Goal: Task Accomplishment & Management: Use online tool/utility

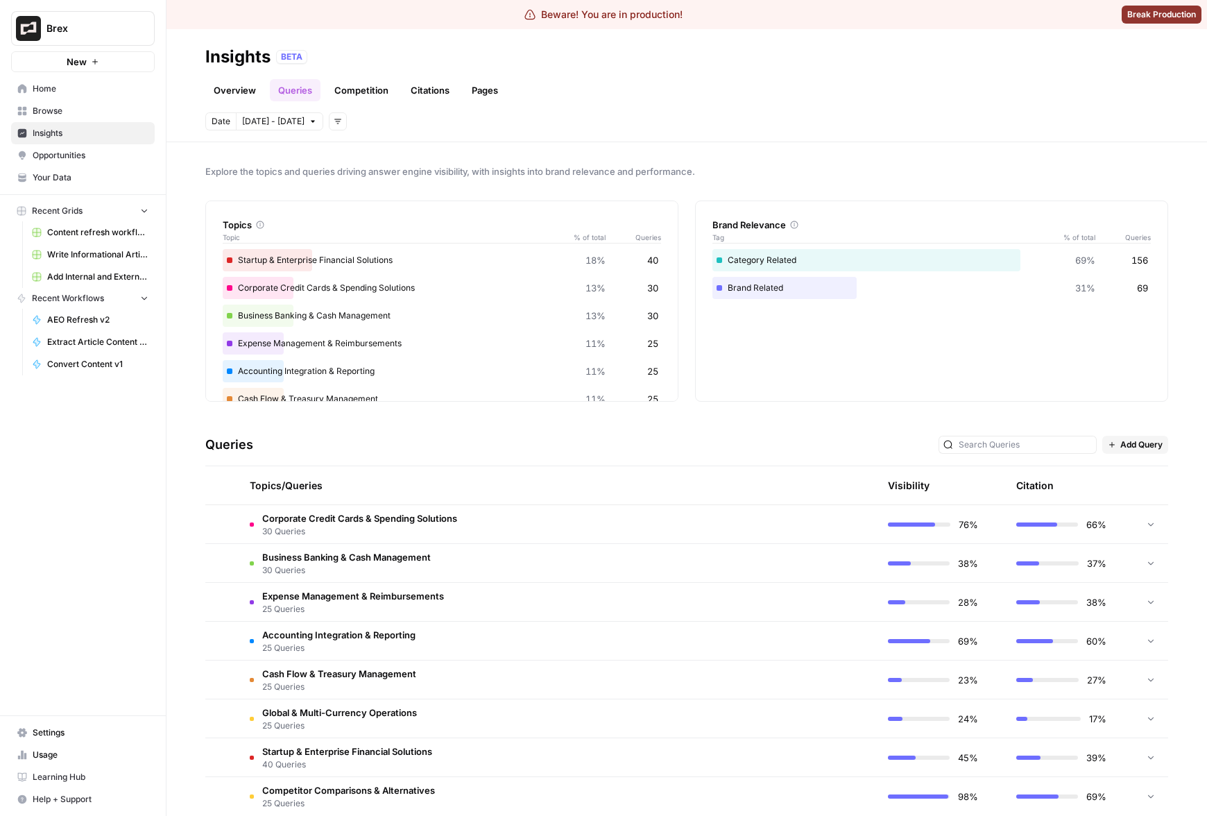
click at [590, 507] on td "Corporate Credit Cards & Spending Solutions 30 Queries" at bounding box center [492, 524] width 506 height 38
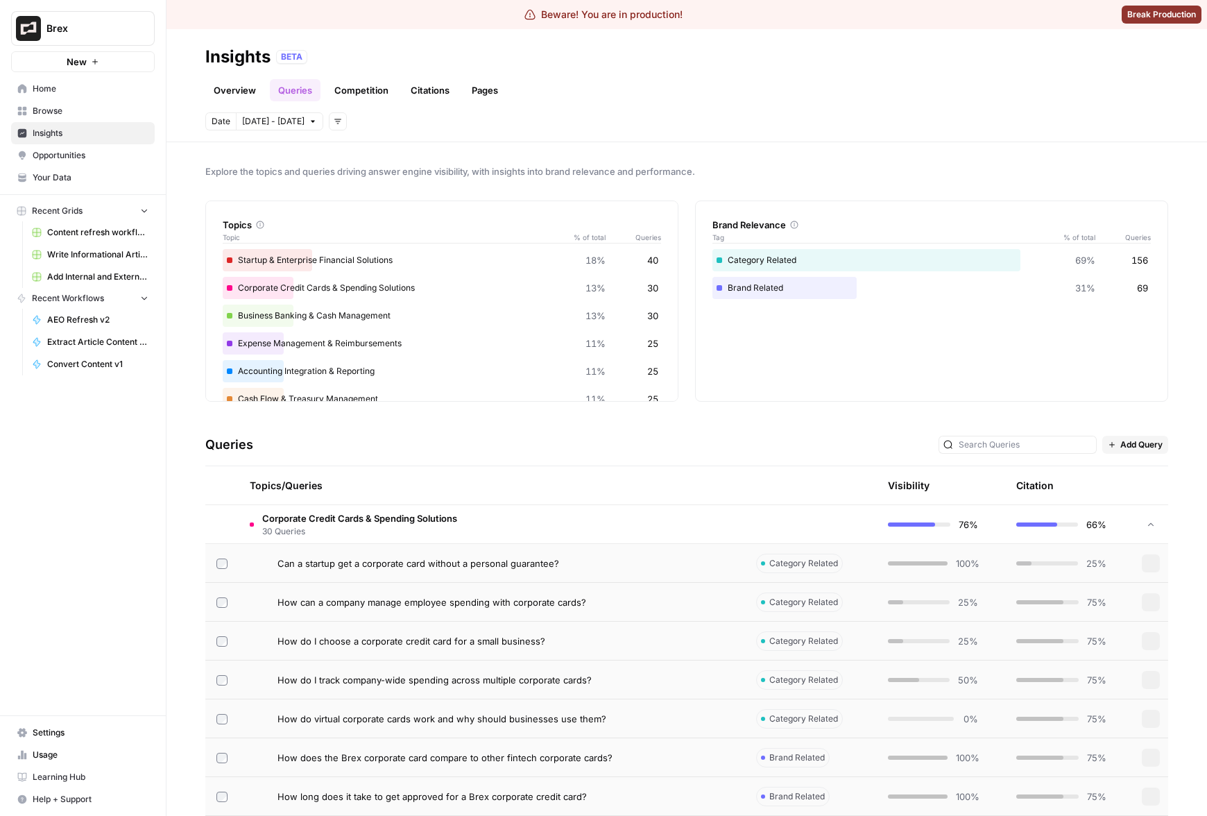
click at [581, 513] on td "Corporate Credit Cards & Spending Solutions 30 Queries" at bounding box center [492, 524] width 506 height 38
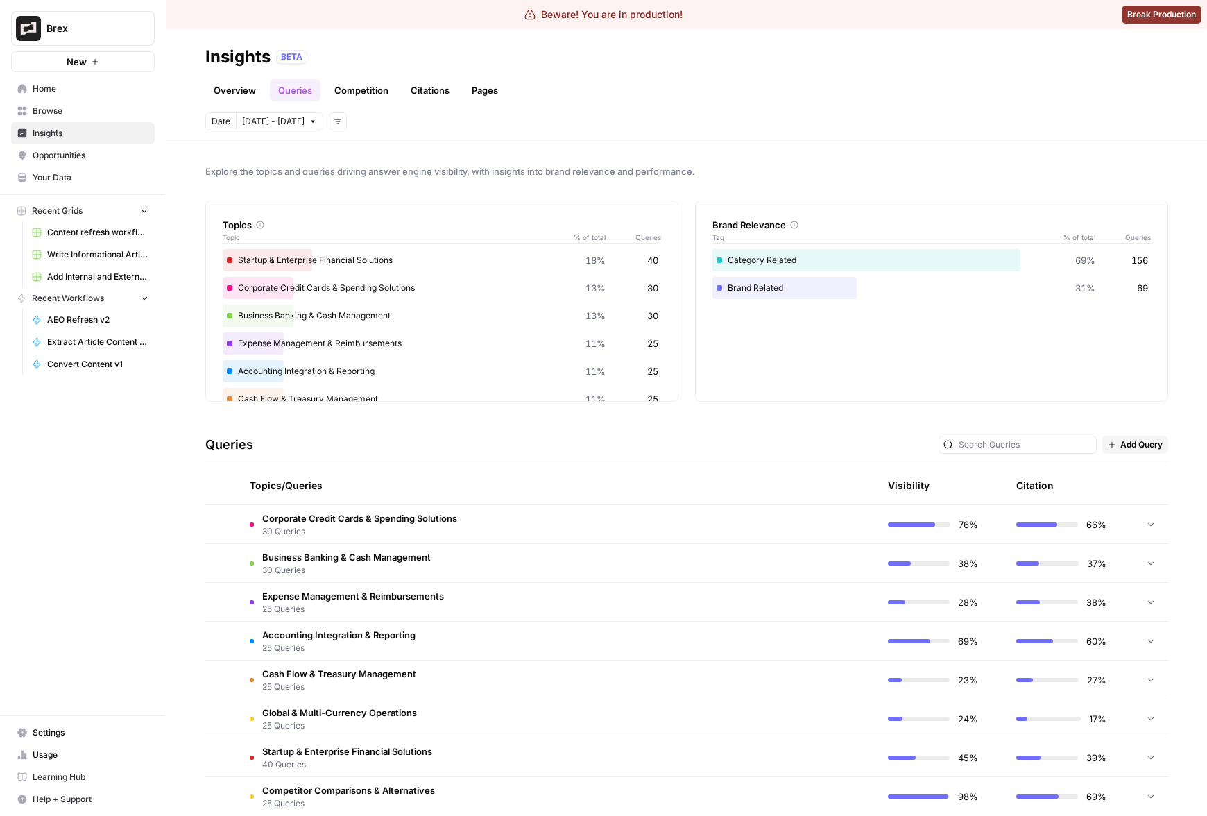
click at [585, 441] on div "Queries Add Query" at bounding box center [686, 445] width 963 height 42
click at [250, 119] on body "Beware! You are in production! Break Production Brex New Home Browse Insights O…" at bounding box center [603, 408] width 1207 height 816
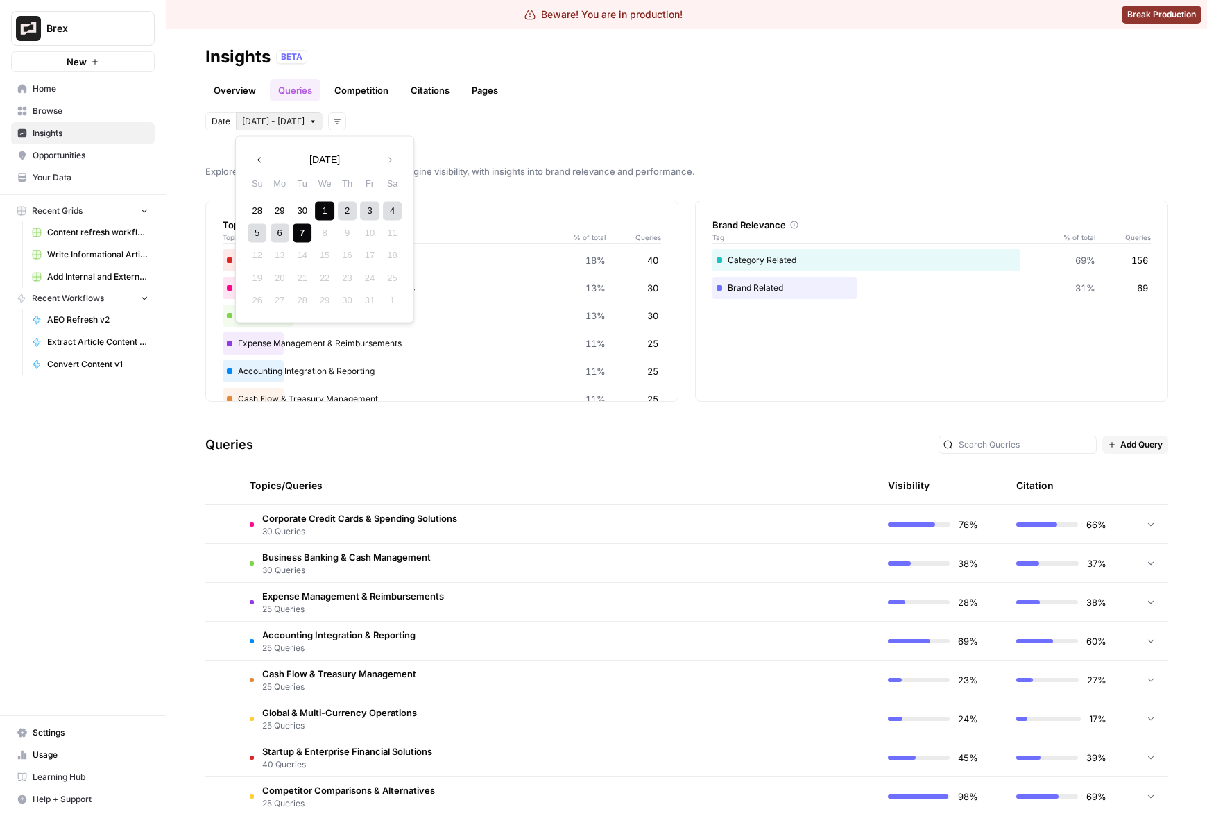
click at [307, 239] on div "7" at bounding box center [302, 232] width 19 height 19
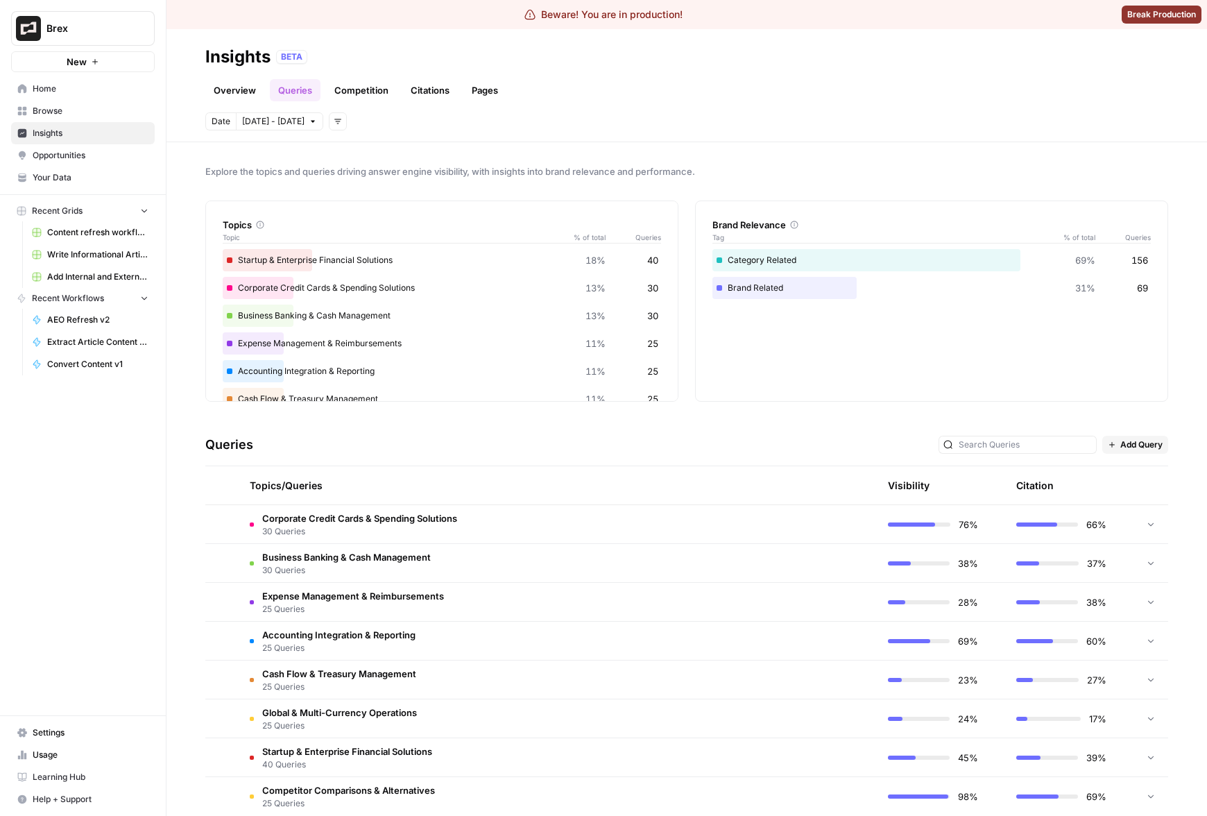
click at [579, 388] on div "Cash Flow & Treasury Management 11% 25" at bounding box center [442, 399] width 438 height 22
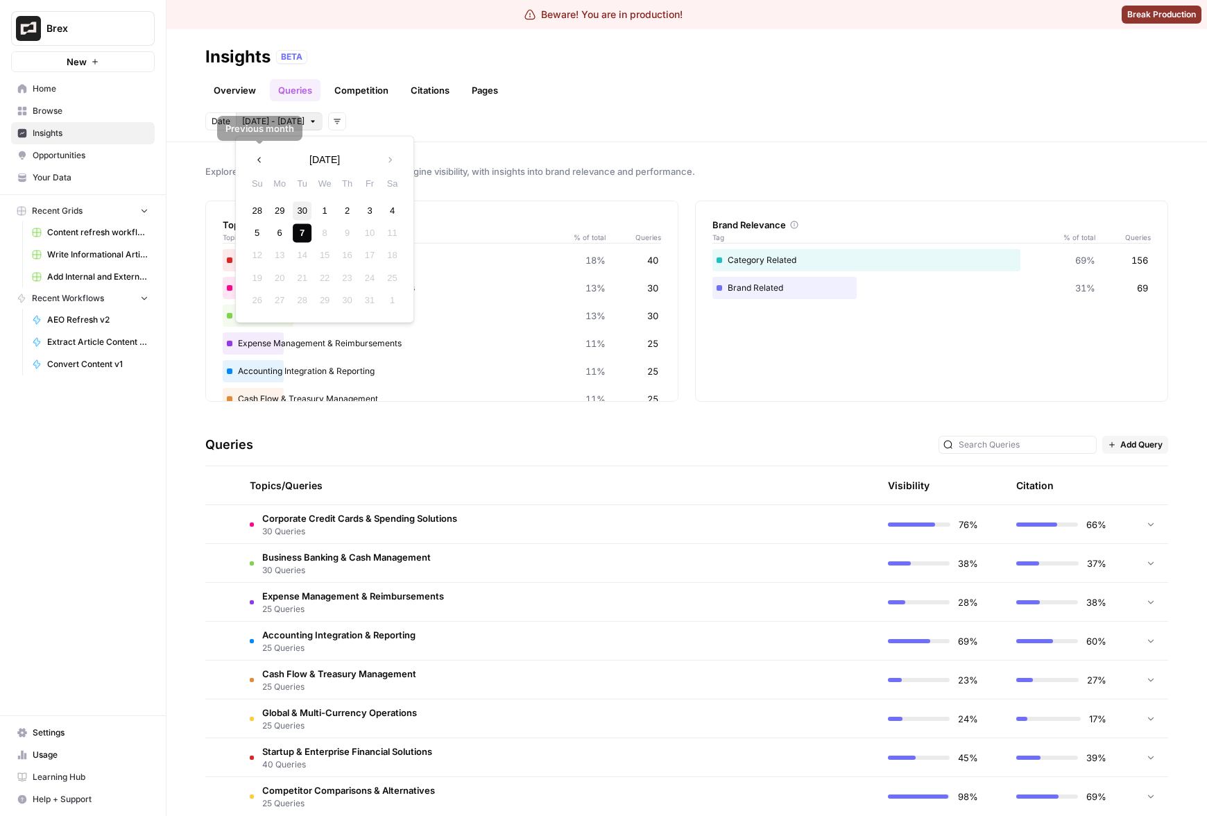
click at [302, 205] on div "30" at bounding box center [302, 210] width 19 height 19
click at [302, 205] on div "2" at bounding box center [302, 210] width 19 height 19
click at [300, 302] on div "30" at bounding box center [302, 300] width 19 height 19
click at [300, 302] on div "Startup & Enterprise Financial Solutions 18% 40 Corporate Credit Cards & Spendi…" at bounding box center [442, 357] width 438 height 216
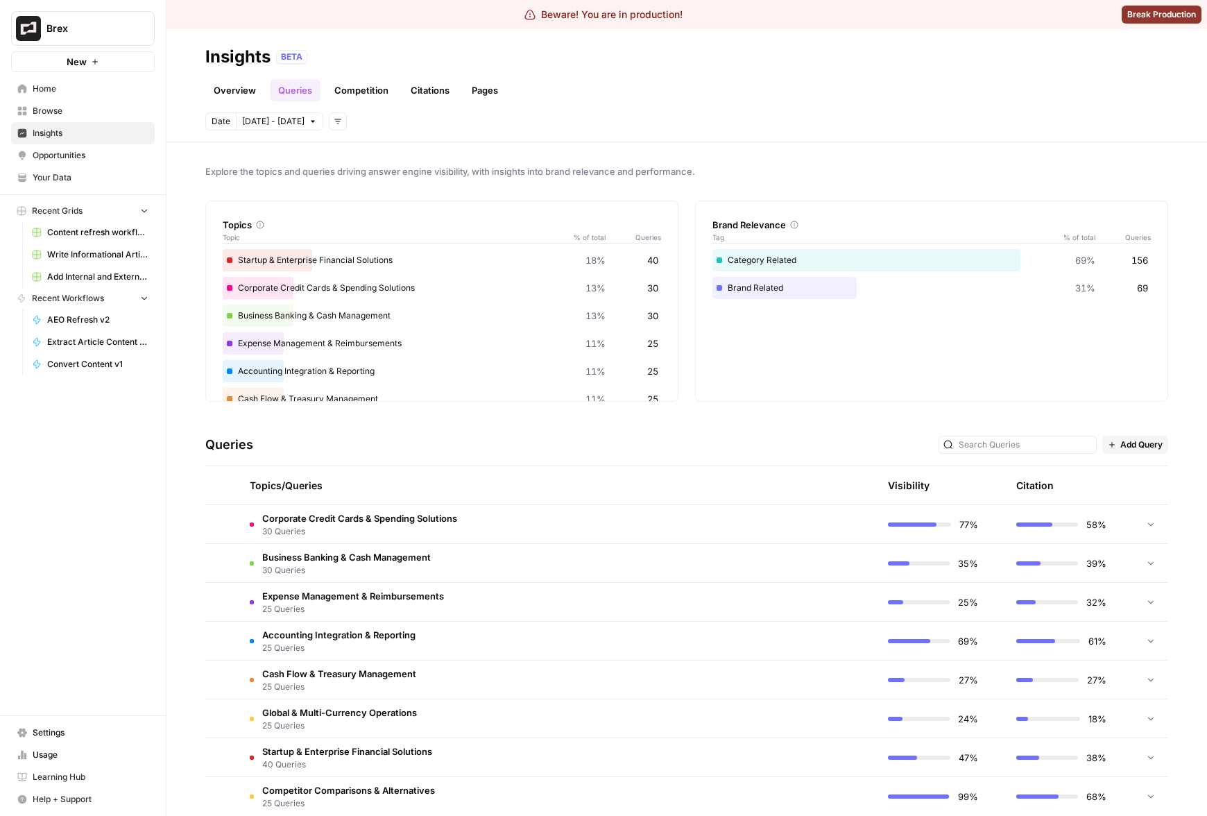
click at [475, 185] on div "Explore the topics and queries driving answer engine visibility, with insights …" at bounding box center [686, 479] width 1041 height 674
click at [295, 128] on body "Beware! You are in production! Break Production Brex New Home Browse Insights O…" at bounding box center [603, 408] width 1207 height 816
click at [387, 158] on icon "button" at bounding box center [390, 160] width 10 height 10
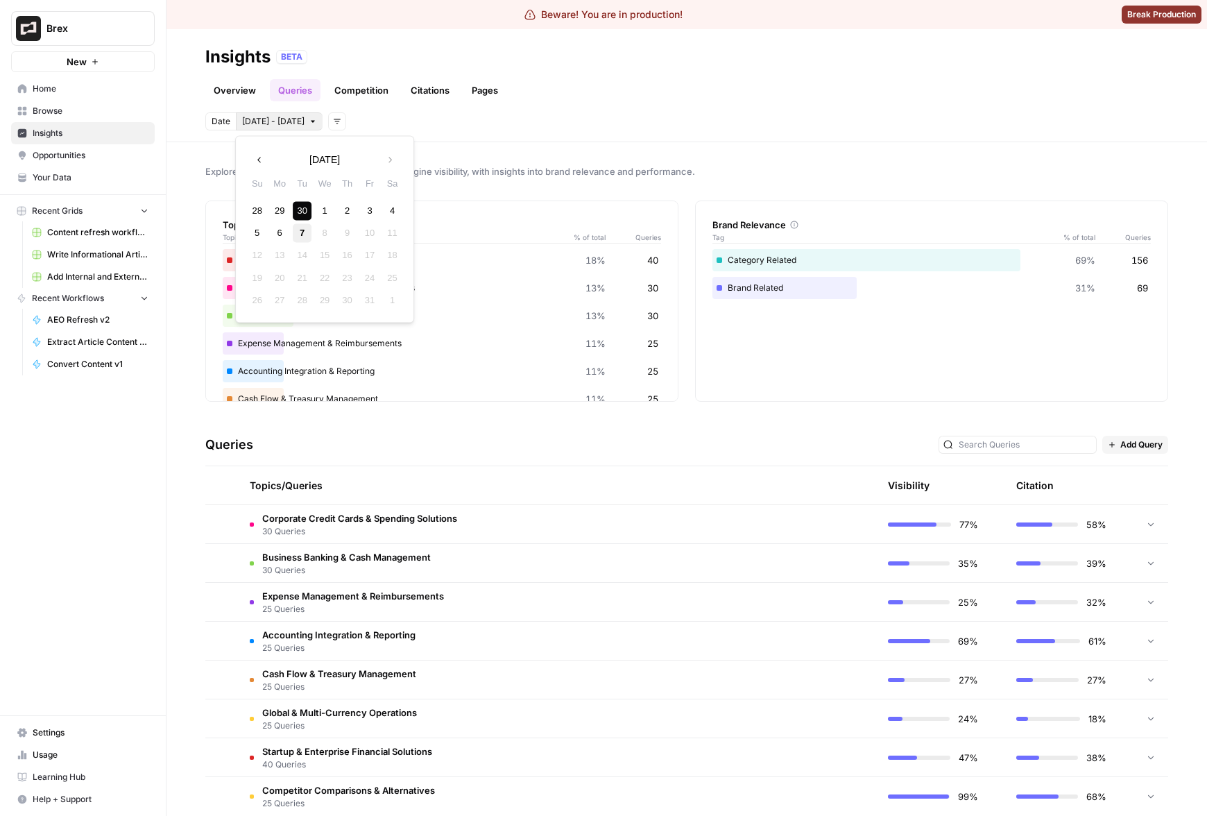
click at [307, 225] on div "7" at bounding box center [302, 232] width 19 height 19
click at [305, 230] on div "7" at bounding box center [302, 232] width 19 height 19
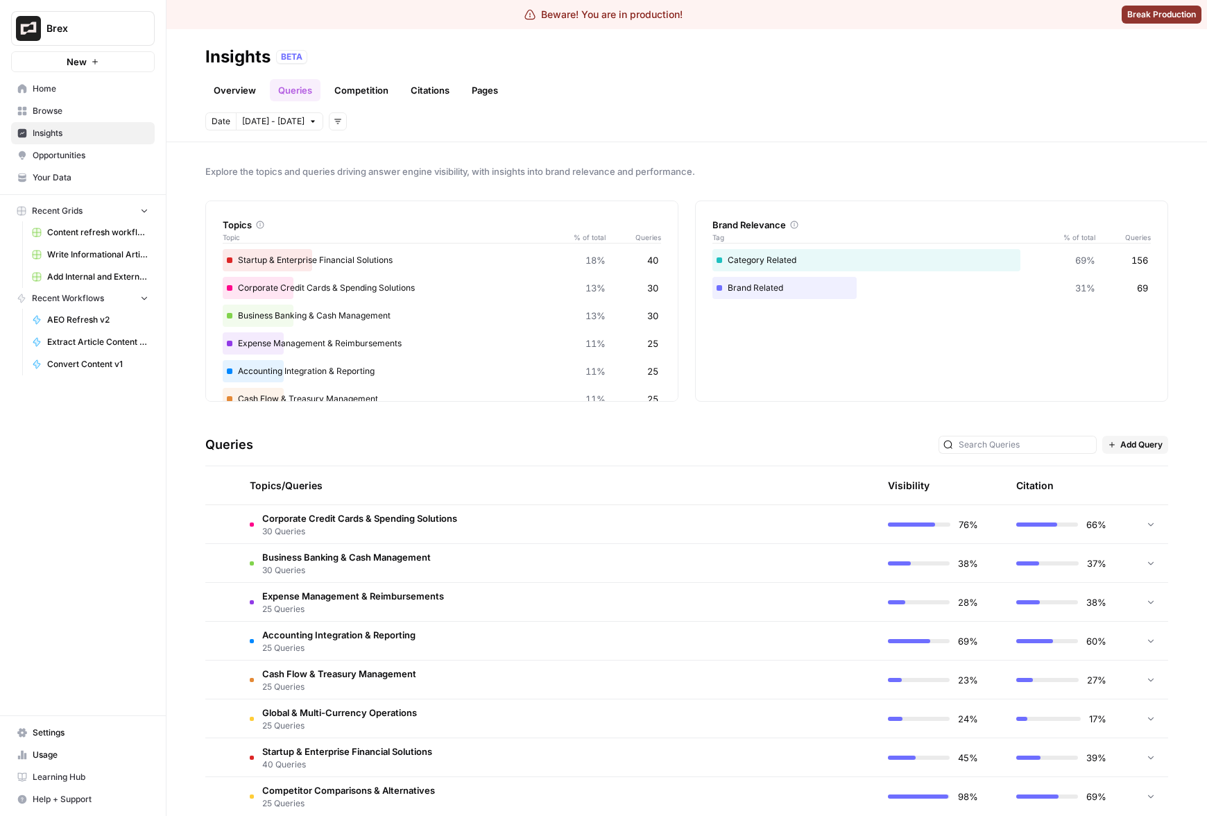
click at [684, 155] on div "Explore the topics and queries driving answer engine visibility, with insights …" at bounding box center [686, 479] width 1041 height 674
click at [1042, 444] on input "text" at bounding box center [1025, 445] width 133 height 14
click at [546, 533] on td "Corporate Credit Cards & Spending Solutions 30 Queries" at bounding box center [492, 524] width 506 height 38
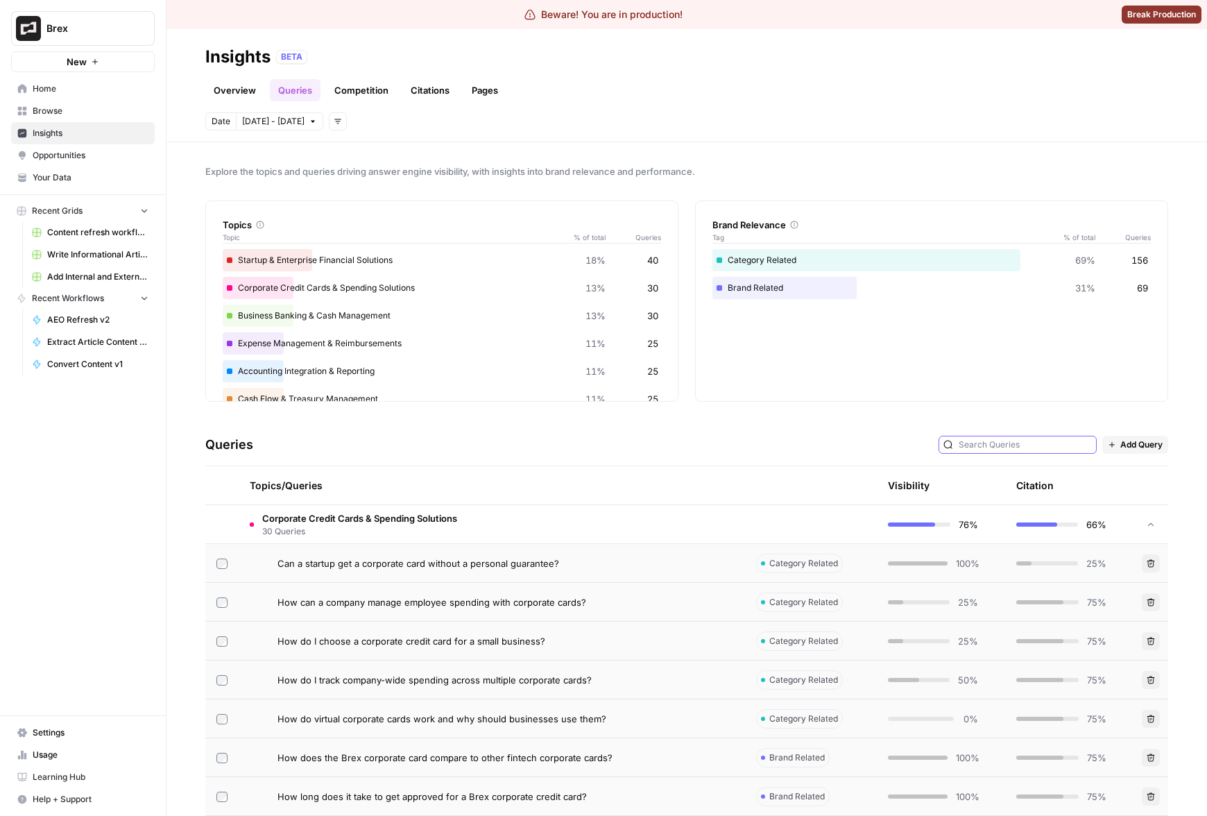
click at [1054, 441] on input "text" at bounding box center [1025, 445] width 133 height 14
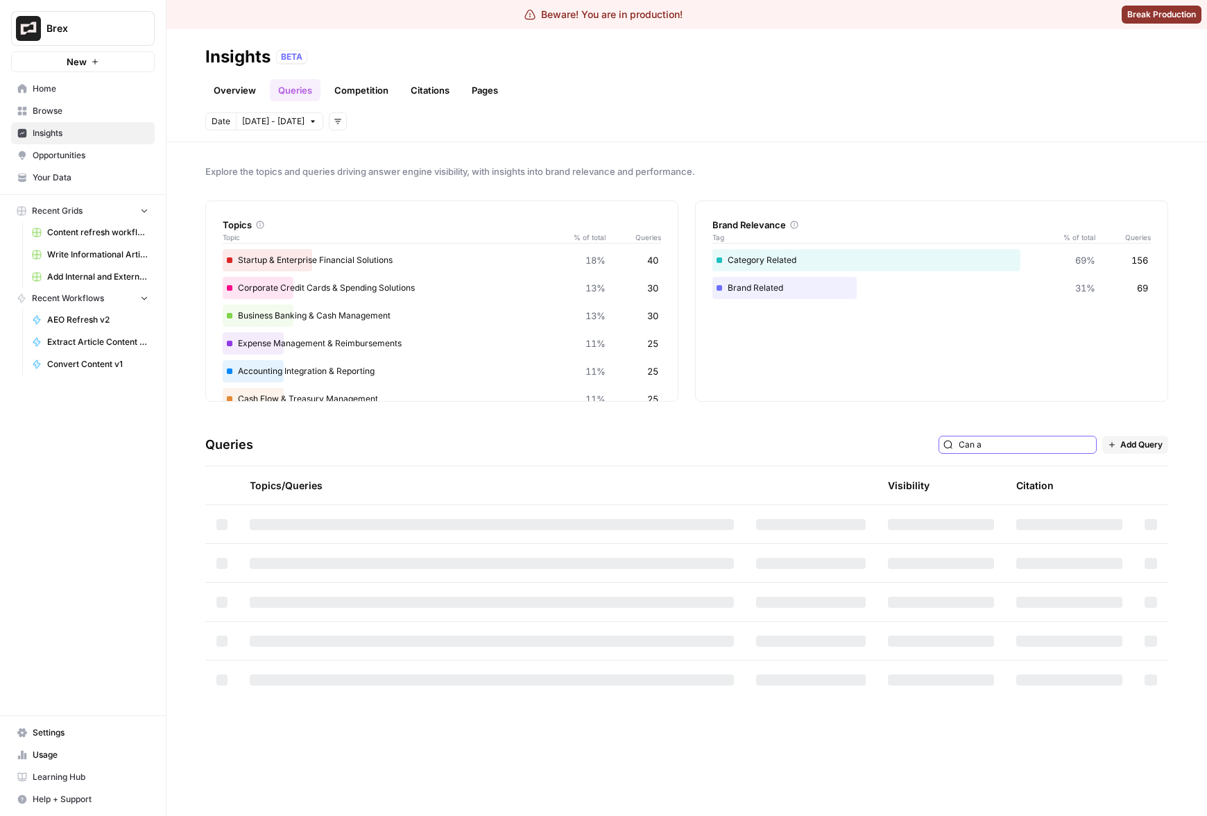
type input "Can a"
click at [1144, 445] on span "Add Query" at bounding box center [1141, 444] width 42 height 12
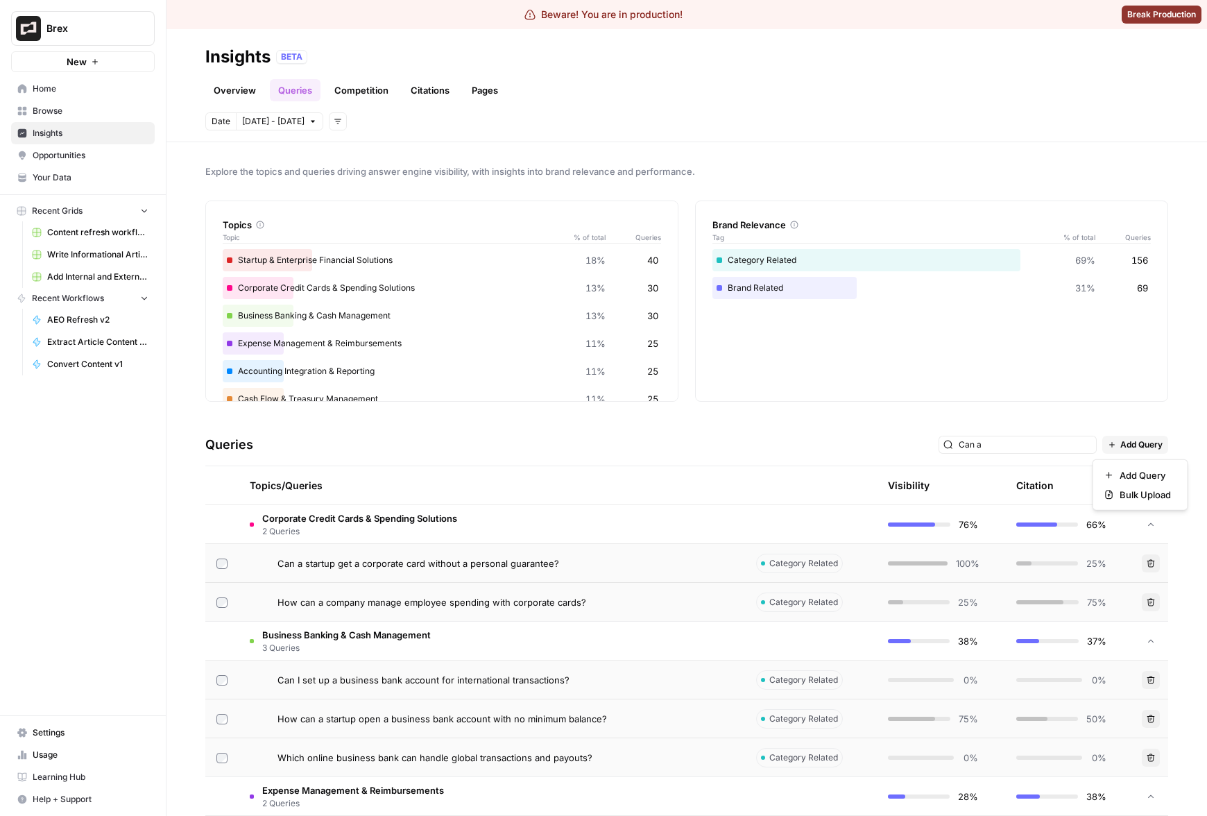
click at [993, 420] on div "Explore the topics and queries driving answer engine visibility, with insights …" at bounding box center [686, 479] width 1041 height 674
click at [1041, 466] on div "Citation" at bounding box center [1034, 485] width 37 height 38
click at [1048, 448] on input "Can a" at bounding box center [1025, 445] width 133 height 14
click at [764, 436] on div "Queries Can a Add Query" at bounding box center [686, 445] width 963 height 42
click at [329, 123] on button "Add filters" at bounding box center [338, 121] width 18 height 18
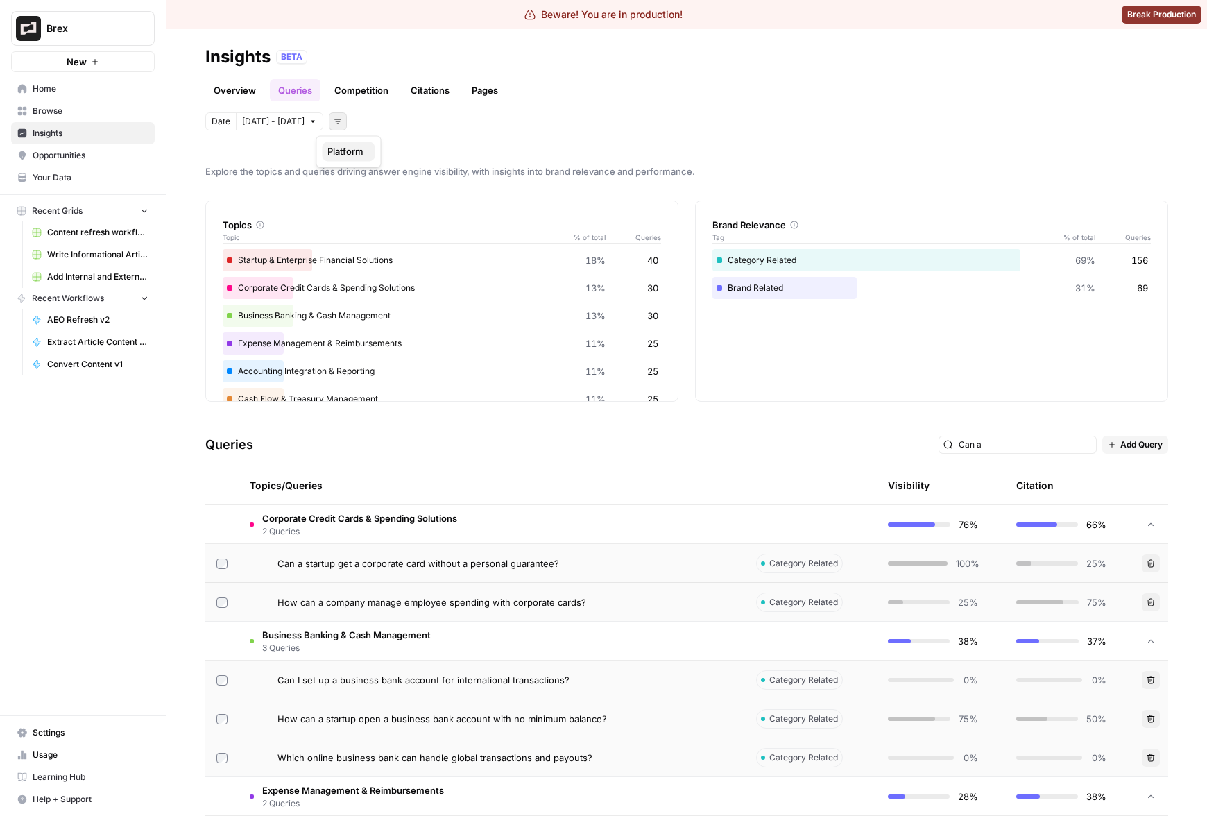
click at [359, 144] on span "Platform" at bounding box center [345, 151] width 36 height 14
click at [394, 110] on header "Insights BETA Overview Queries Competition Citations Pages Date Oct 7 - Oct 7 P…" at bounding box center [686, 85] width 1041 height 113
click at [400, 120] on span "Select platform" at bounding box center [411, 121] width 60 height 12
click at [404, 182] on button "Perplexity" at bounding box center [417, 189] width 101 height 19
click at [390, 123] on span "Perplexity" at bounding box center [401, 121] width 40 height 12
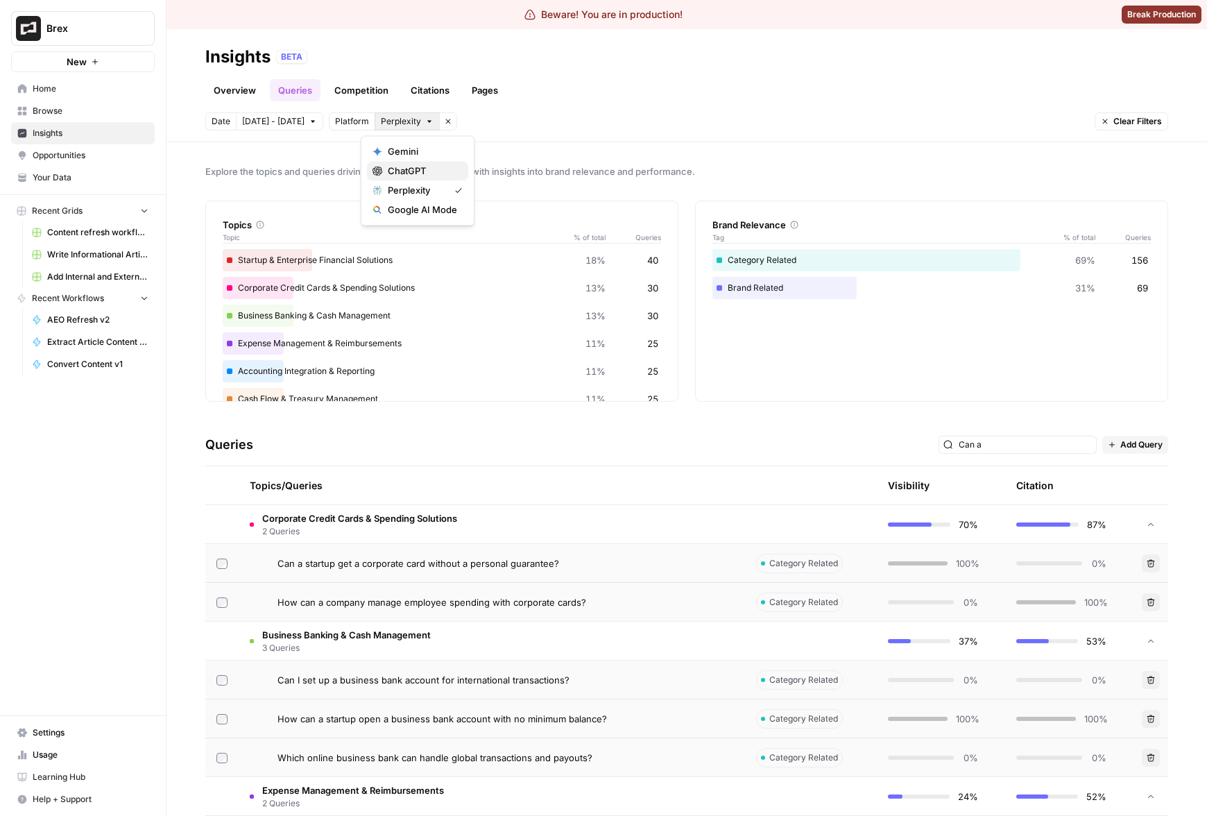
click at [406, 172] on span "ChatGPT" at bounding box center [422, 171] width 69 height 14
click at [638, 155] on div "Explore the topics and queries driving answer engine visibility, with insights …" at bounding box center [686, 479] width 1041 height 674
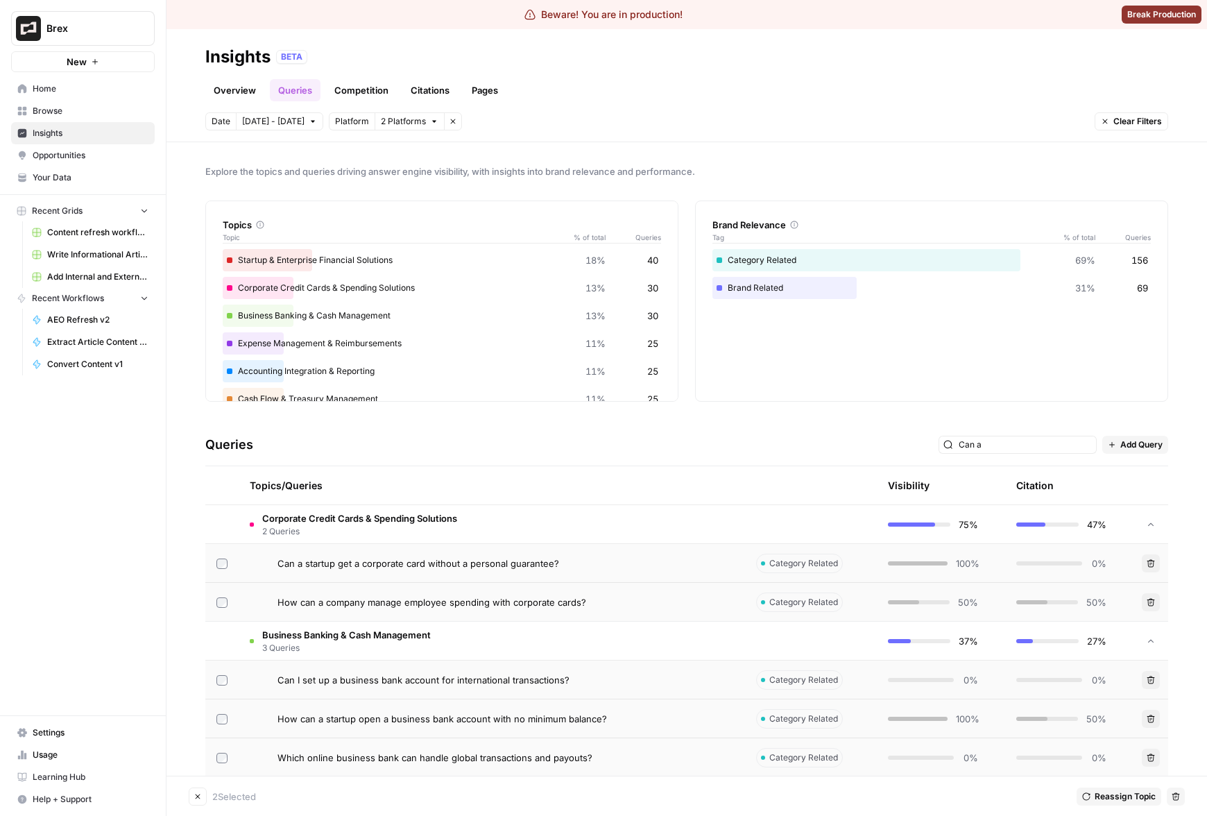
click at [1122, 795] on span "Reassign Topic" at bounding box center [1125, 796] width 61 height 12
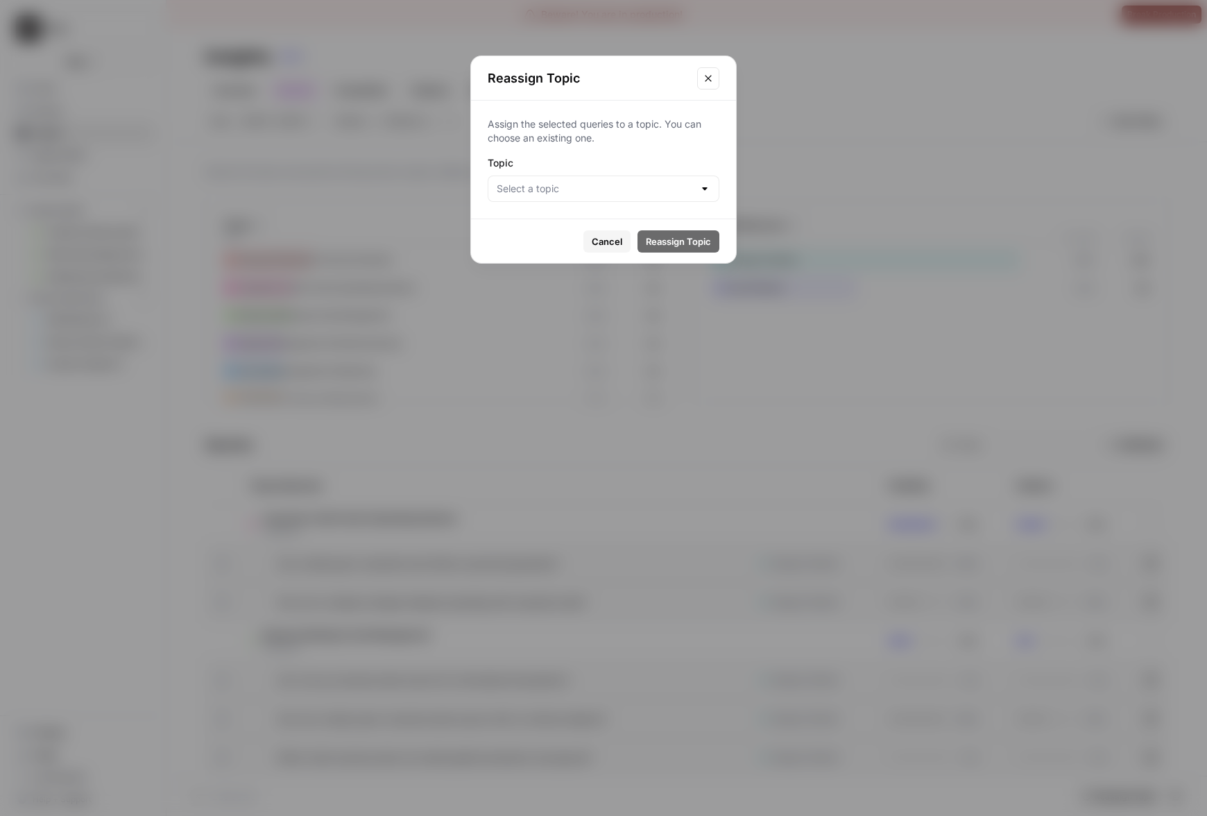
click at [605, 159] on label "Topic" at bounding box center [604, 163] width 232 height 14
click at [605, 182] on input "Topic" at bounding box center [595, 189] width 197 height 14
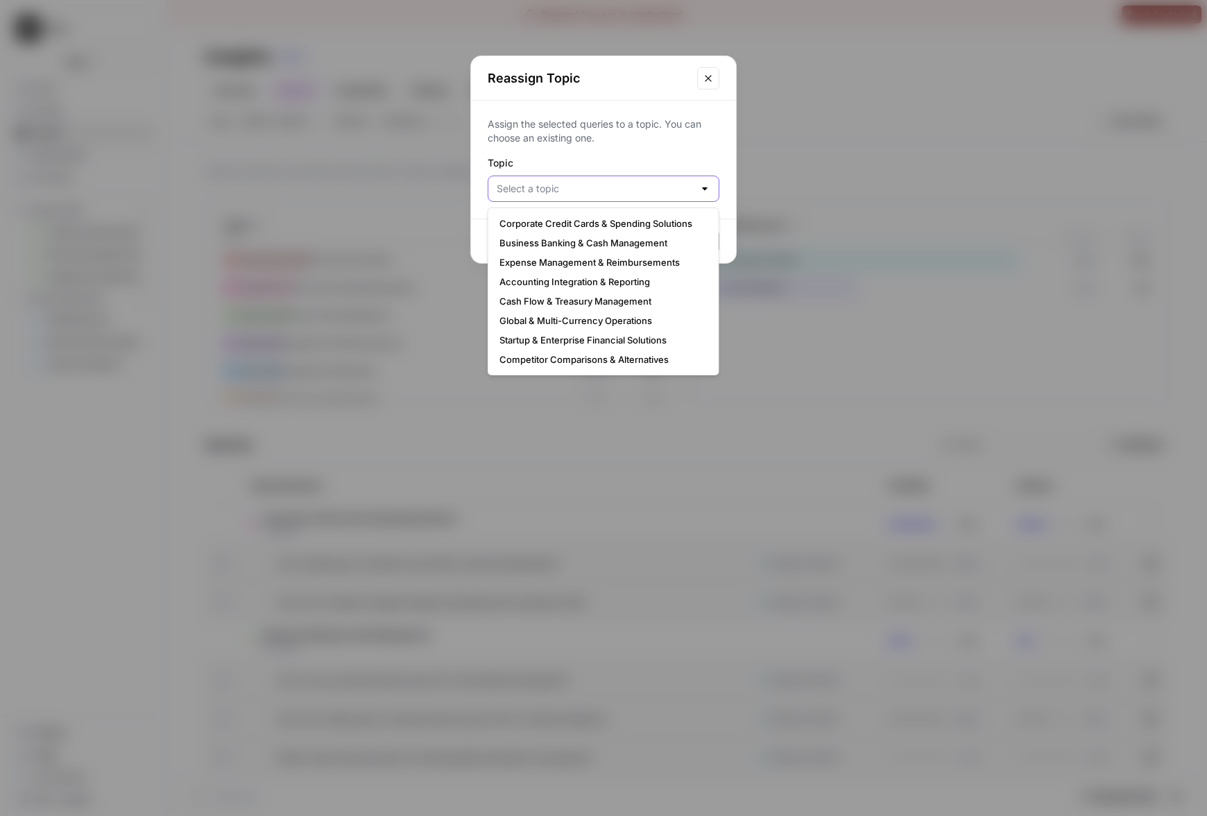
click at [606, 182] on input "Topic" at bounding box center [595, 189] width 197 height 14
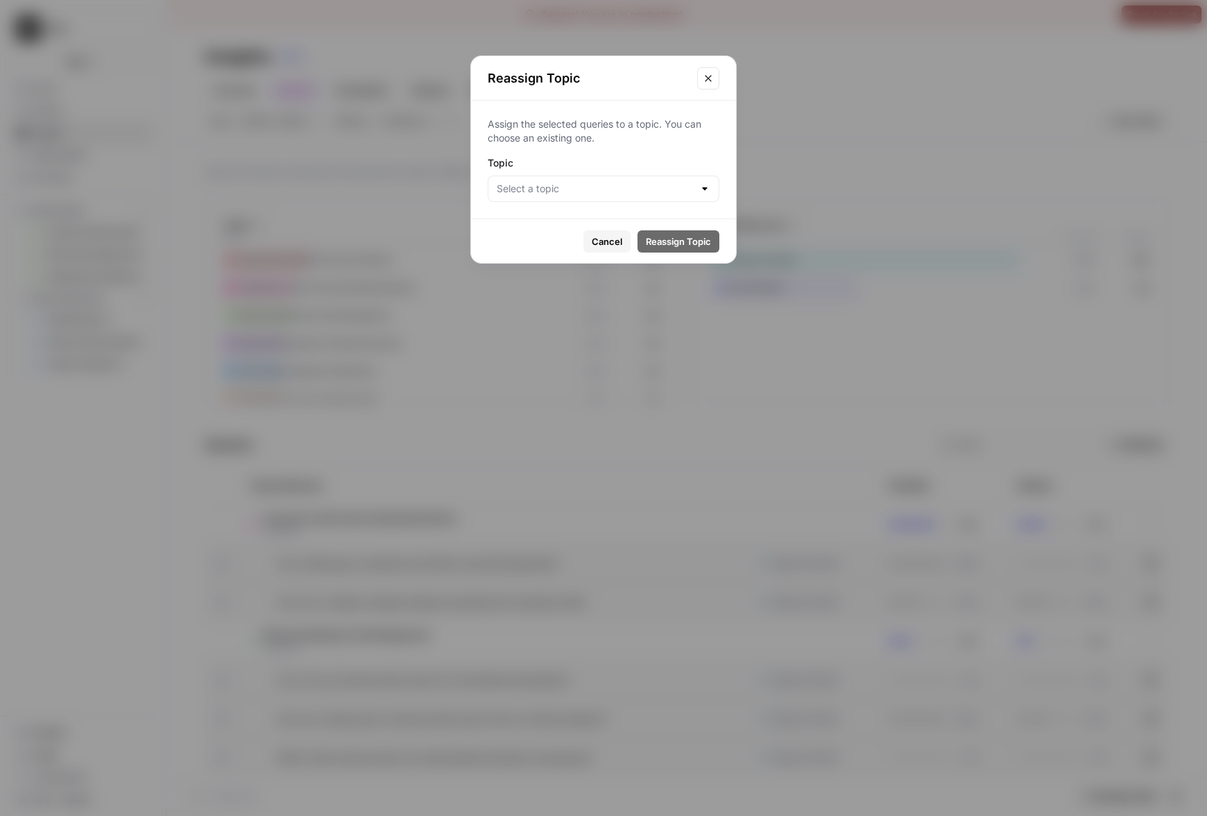
click at [629, 120] on p "Assign the selected queries to a topic. You can choose an existing one." at bounding box center [604, 131] width 232 height 28
click at [705, 80] on icon "Close modal" at bounding box center [708, 78] width 11 height 11
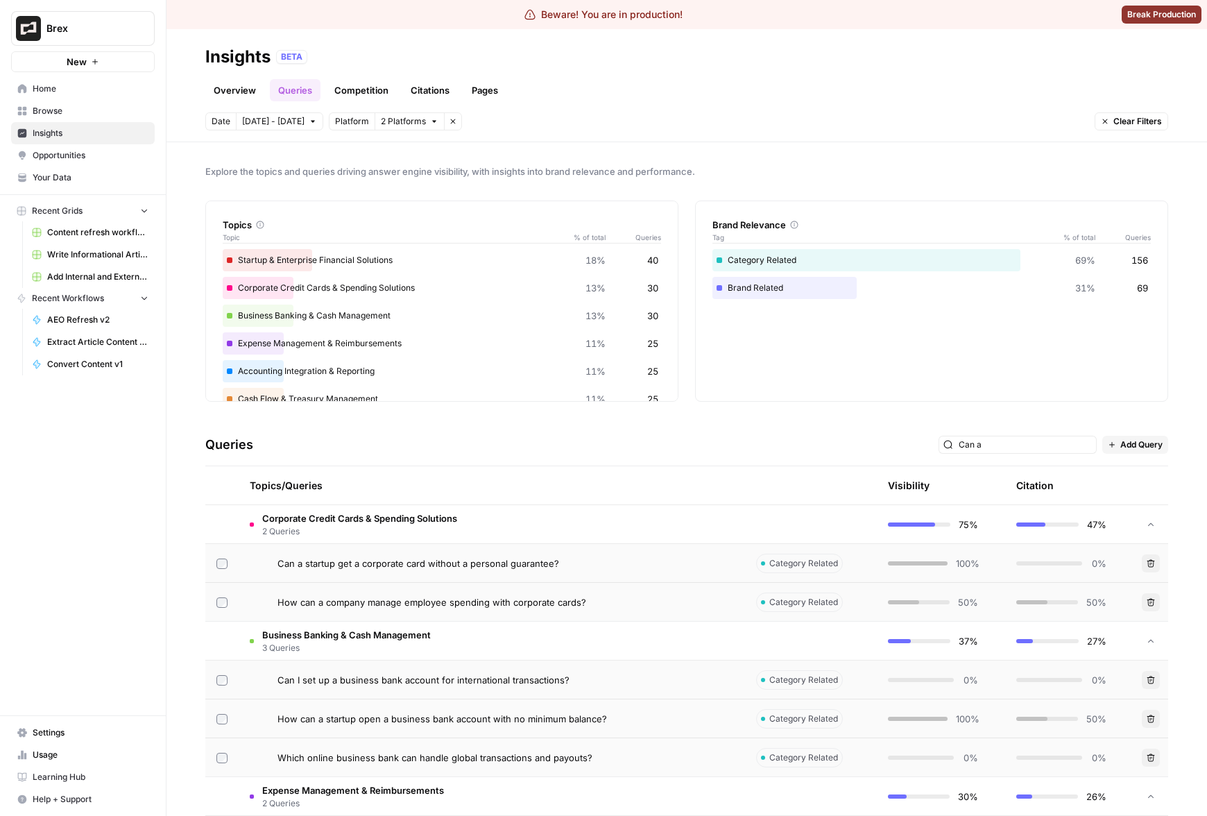
click at [789, 429] on div "Queries Can a Add Query" at bounding box center [686, 445] width 963 height 42
